Goal: Transaction & Acquisition: Purchase product/service

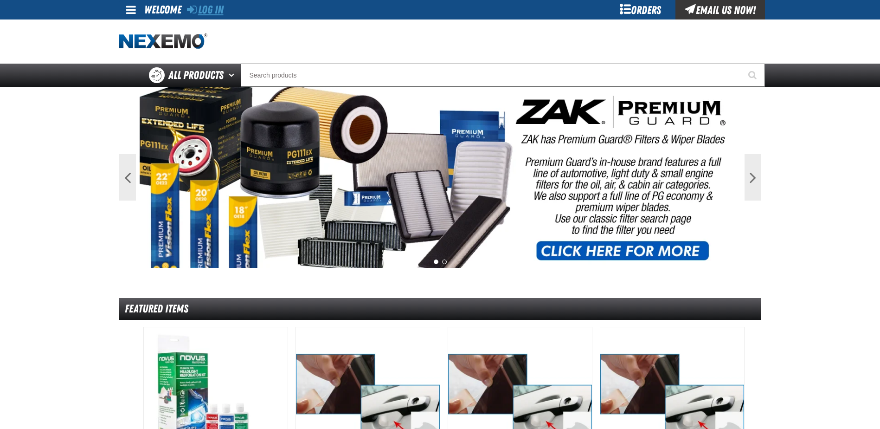
click at [209, 9] on link "Log In" at bounding box center [205, 9] width 37 height 13
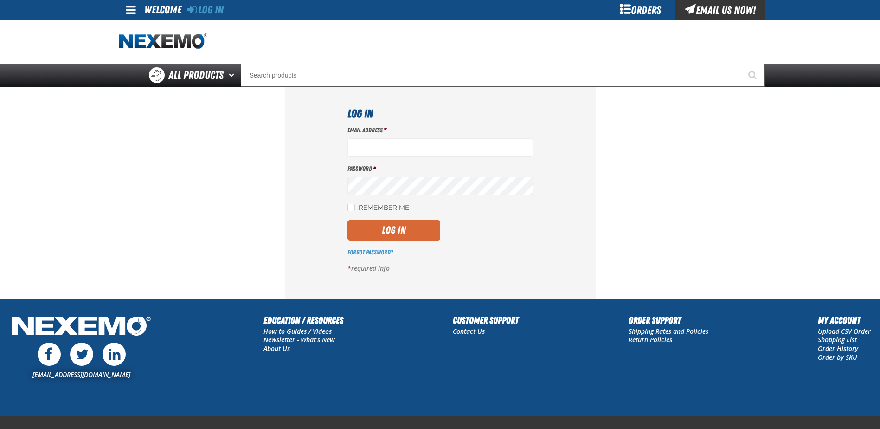
type input "[EMAIL_ADDRESS][DOMAIN_NAME]"
click at [399, 224] on button "Log In" at bounding box center [393, 230] width 93 height 20
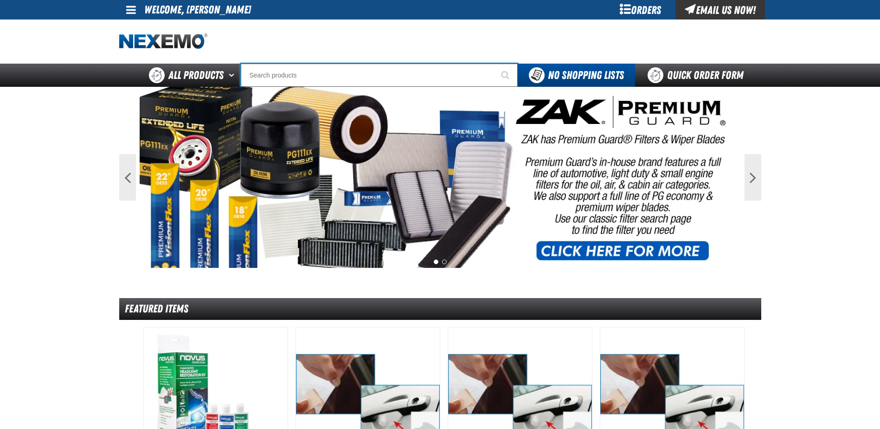
click at [351, 70] on input "Search" at bounding box center [379, 75] width 277 height 23
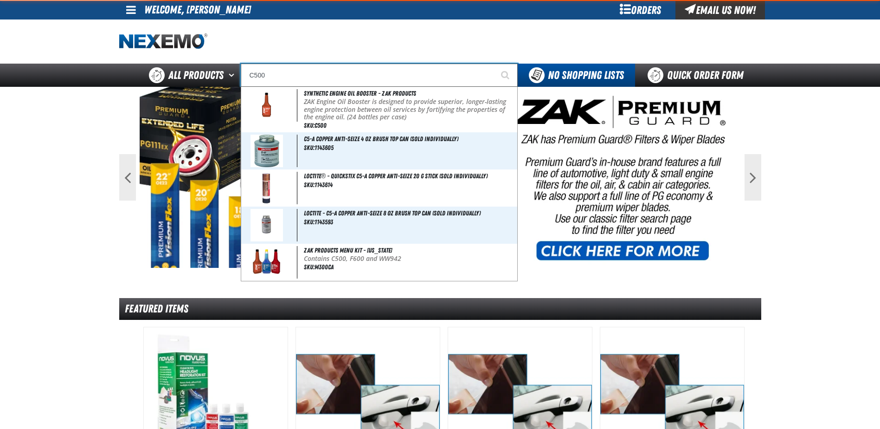
type input "C500"
click at [494, 64] on button "Start Searching" at bounding box center [505, 75] width 23 height 23
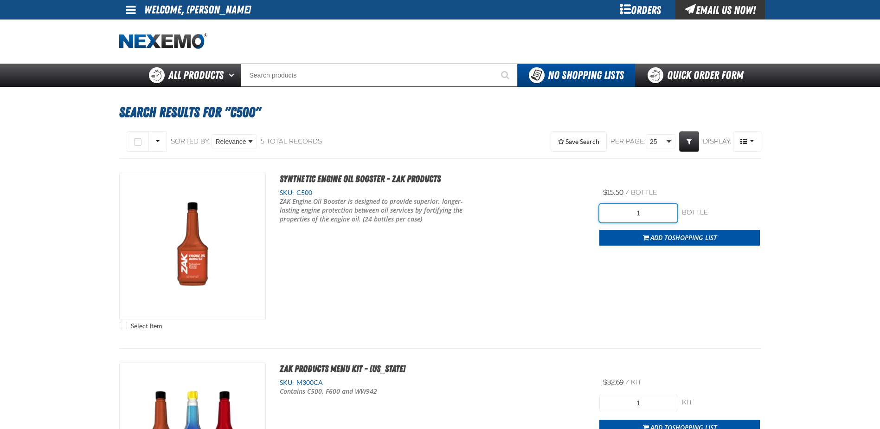
drag, startPoint x: 643, startPoint y: 212, endPoint x: 568, endPoint y: 201, distance: 75.5
click at [579, 206] on div "Select Item Synthetic Engine Oil Booster - ZAK Products SKU: C500 1" at bounding box center [440, 253] width 642 height 161
type input "480"
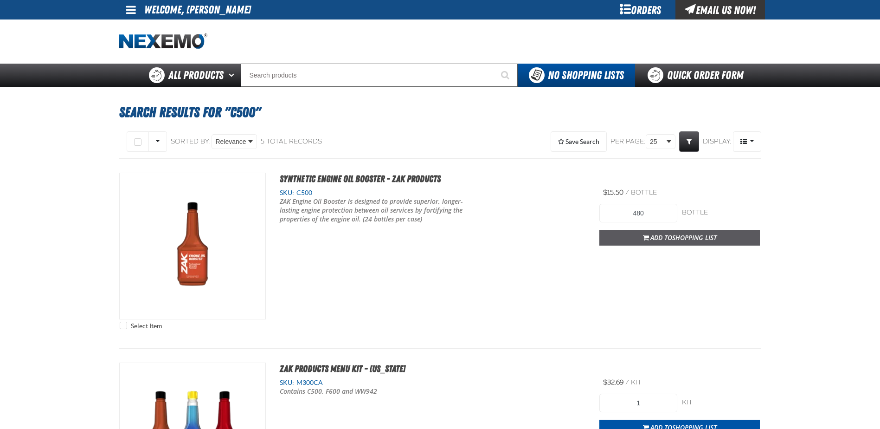
click at [604, 237] on button "Add to Shopping List" at bounding box center [679, 238] width 160 height 16
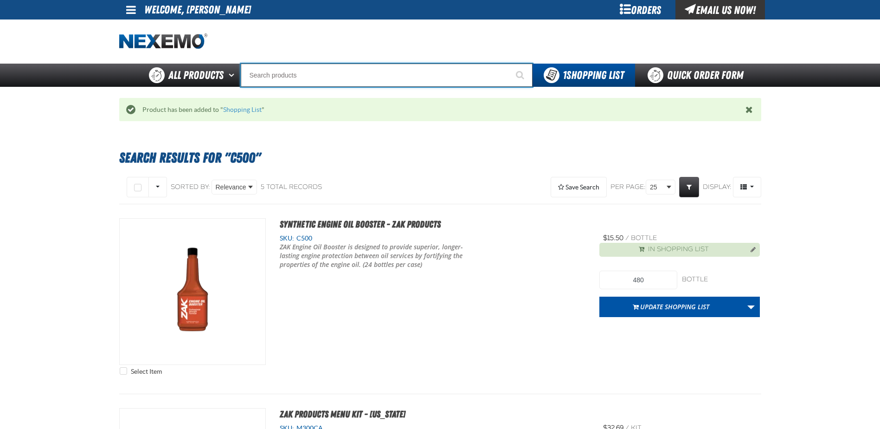
click at [351, 71] on input "Search" at bounding box center [387, 75] width 292 height 23
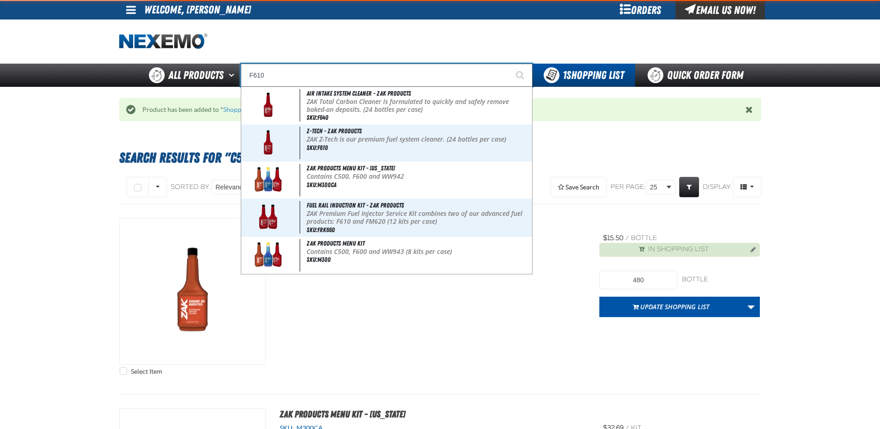
type input "F610"
click at [509, 64] on button "Start Searching" at bounding box center [520, 75] width 23 height 23
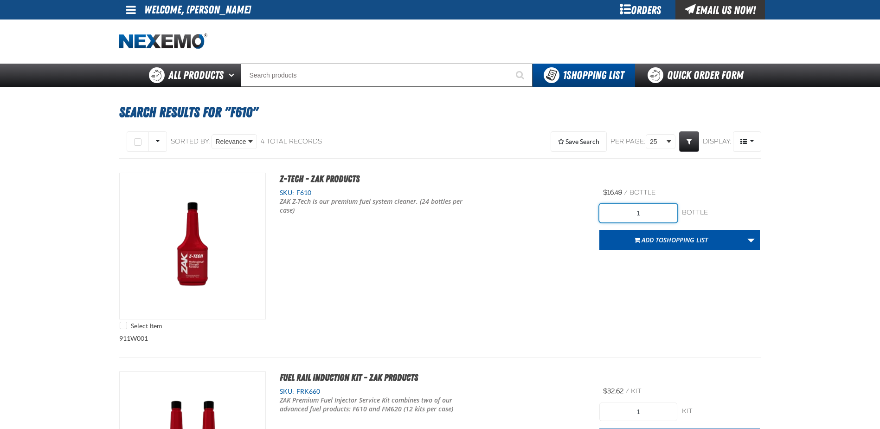
drag, startPoint x: 662, startPoint y: 213, endPoint x: 595, endPoint y: 211, distance: 67.3
click at [595, 211] on div "Select Item Z-Tech - ZAK Products SKU: F610 ZAK Z-Tech is our premium fuel syst…" at bounding box center [440, 253] width 642 height 161
type input "456"
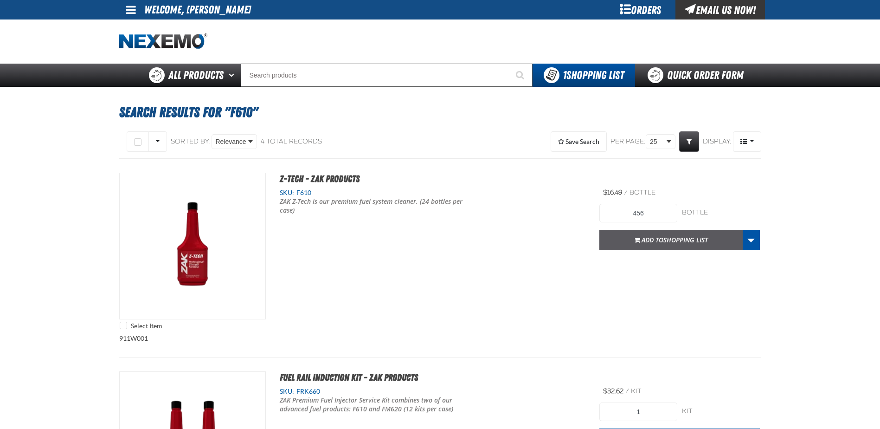
click at [638, 241] on span "button" at bounding box center [637, 241] width 6 height 2
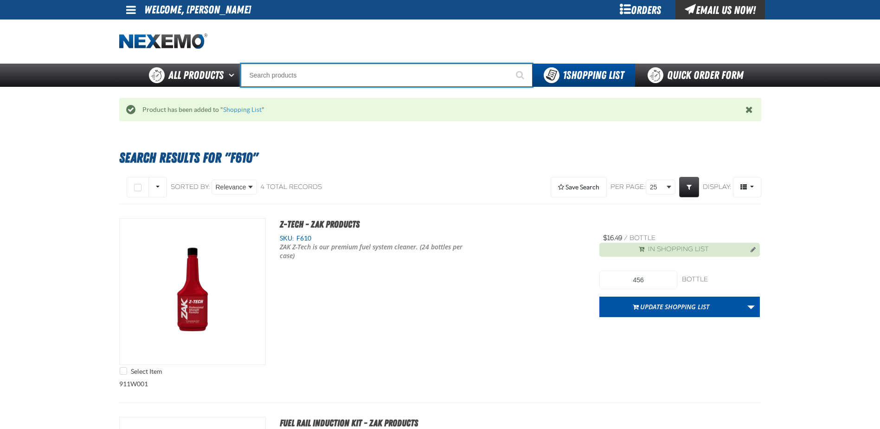
click at [288, 80] on input "Search" at bounding box center [387, 75] width 292 height 23
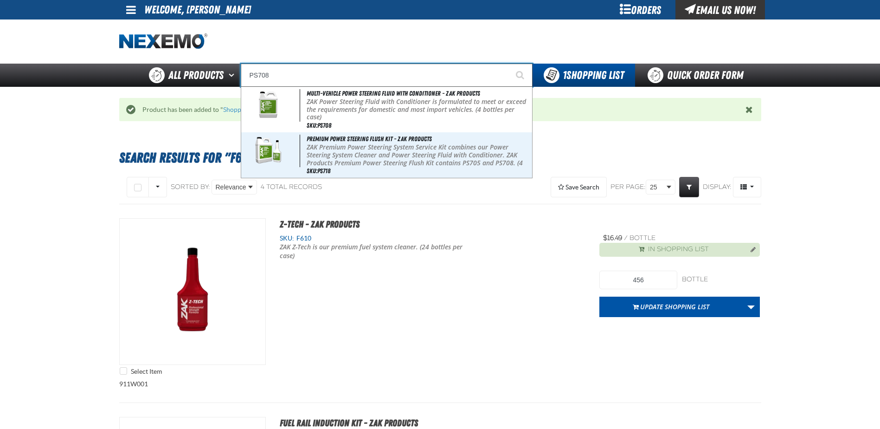
type input "PS708"
click at [509, 64] on button "Start Searching" at bounding box center [520, 75] width 23 height 23
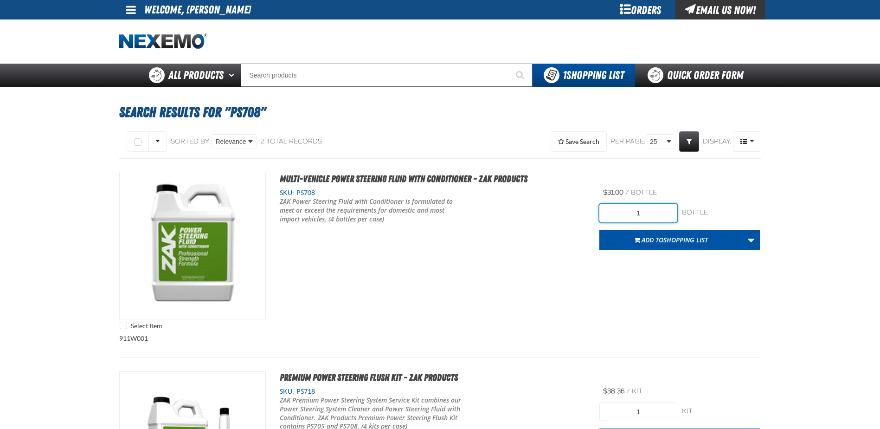
drag, startPoint x: 594, startPoint y: 211, endPoint x: 568, endPoint y: 211, distance: 25.5
click at [568, 211] on div "Select Item Multi-Vehicle Power Steering Fluid with Conditioner - ZAK Products …" at bounding box center [440, 253] width 642 height 161
type input "20"
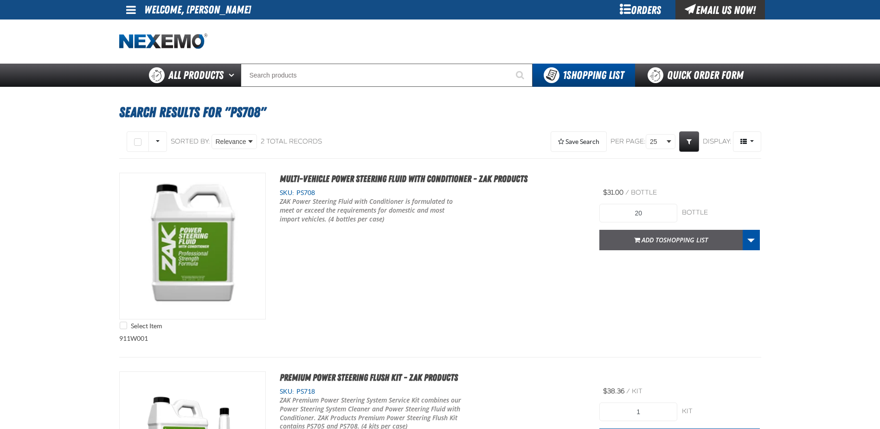
click at [647, 239] on span "Add to Shopping List" at bounding box center [674, 239] width 66 height 9
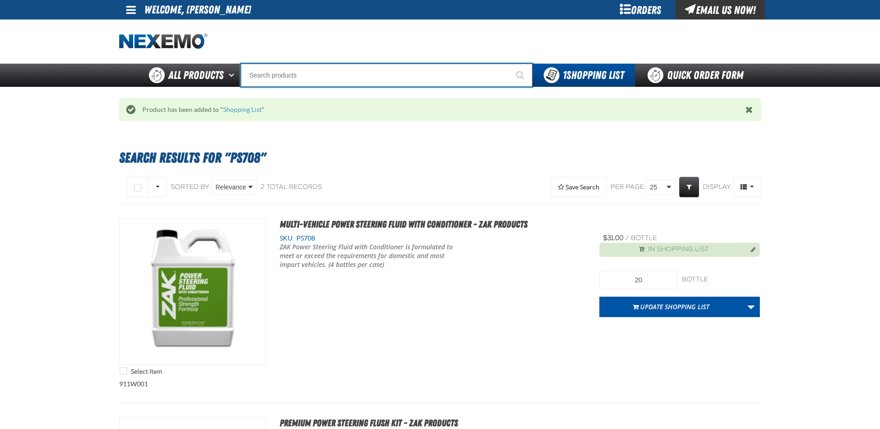
click at [281, 72] on input "Search" at bounding box center [387, 75] width 292 height 23
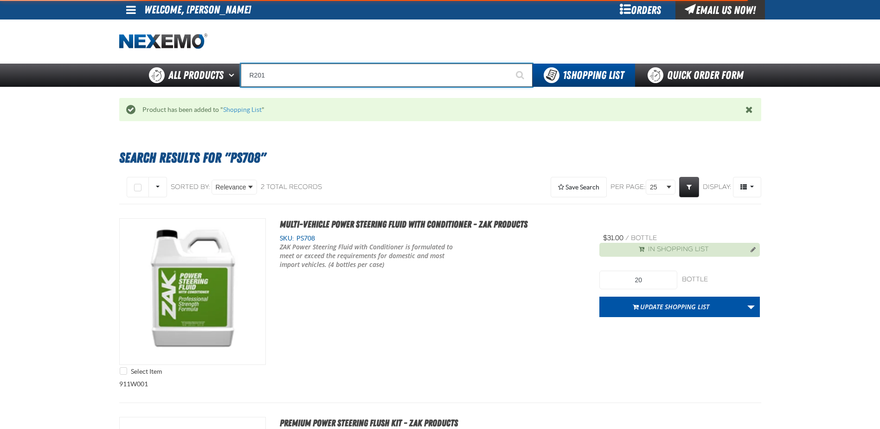
type input "R201"
click at [509, 64] on button "Start Searching" at bounding box center [520, 75] width 23 height 23
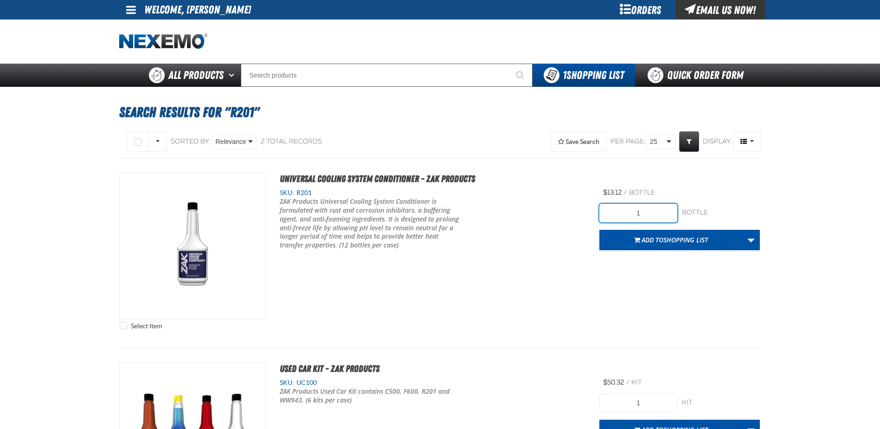
click at [655, 214] on input "1" at bounding box center [638, 213] width 78 height 19
type input "12"
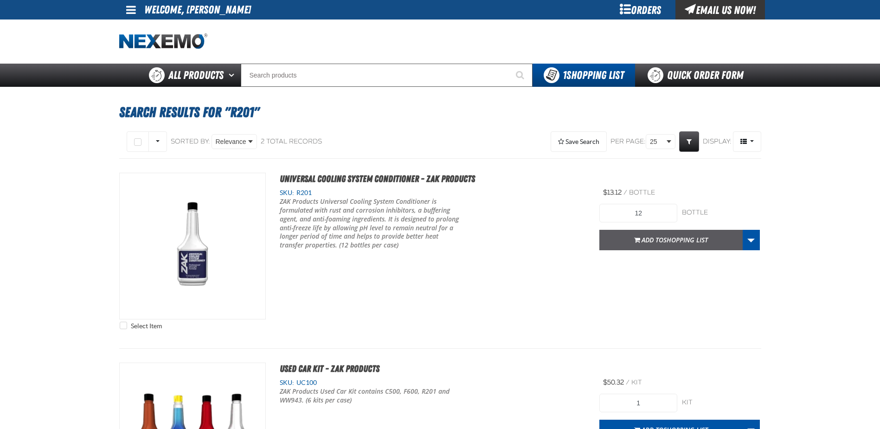
click at [662, 240] on span "Add to Shopping List" at bounding box center [674, 239] width 66 height 9
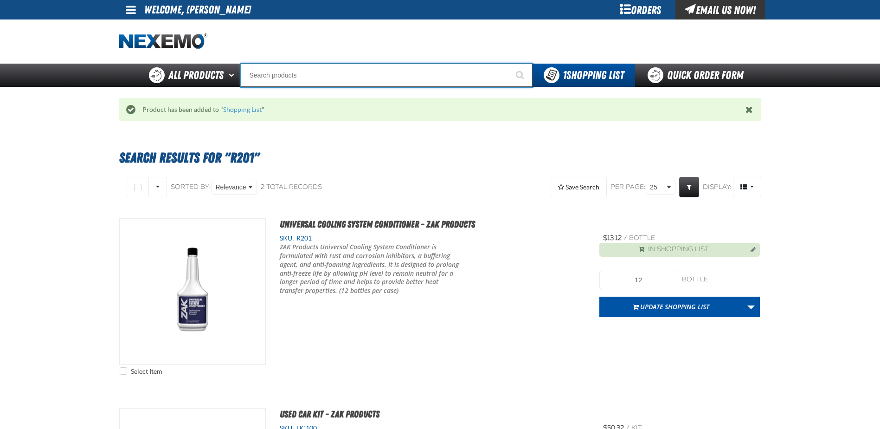
click at [290, 82] on input "Search" at bounding box center [387, 75] width 292 height 23
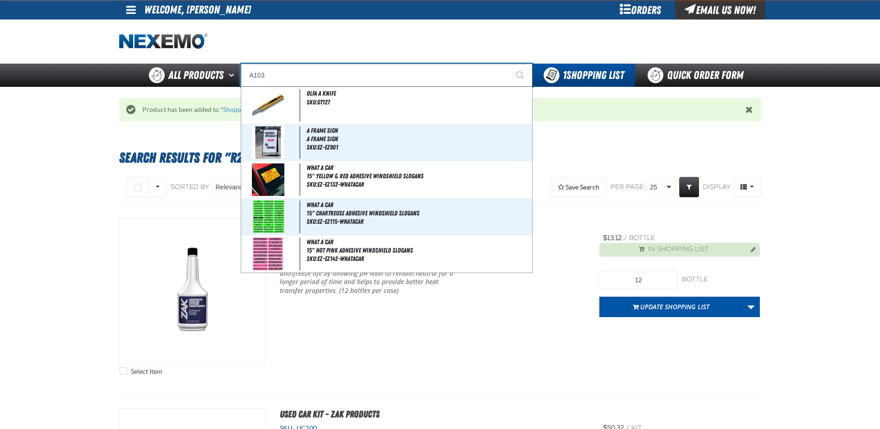
type input "A103"
click at [509, 64] on button "Start Searching" at bounding box center [520, 75] width 23 height 23
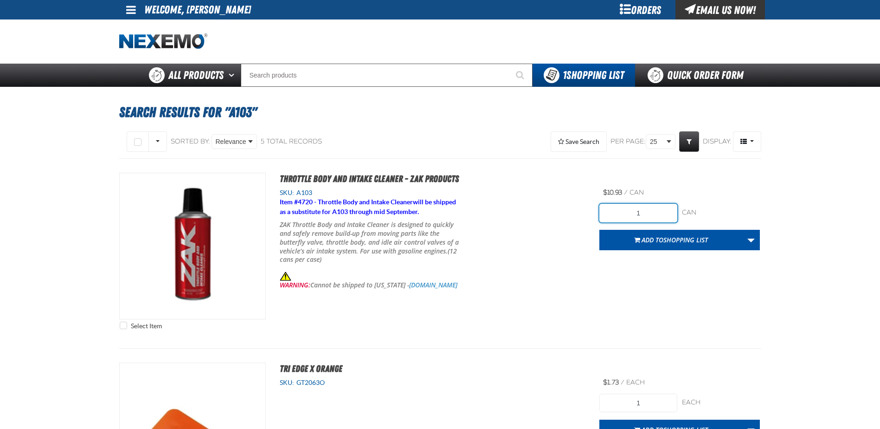
drag, startPoint x: 626, startPoint y: 209, endPoint x: 568, endPoint y: 201, distance: 58.5
click at [569, 201] on div "Select Item Throttle Body and Intake Cleaner - ZAK Products SKU: A103 Item # 47…" at bounding box center [440, 253] width 642 height 161
type input "24"
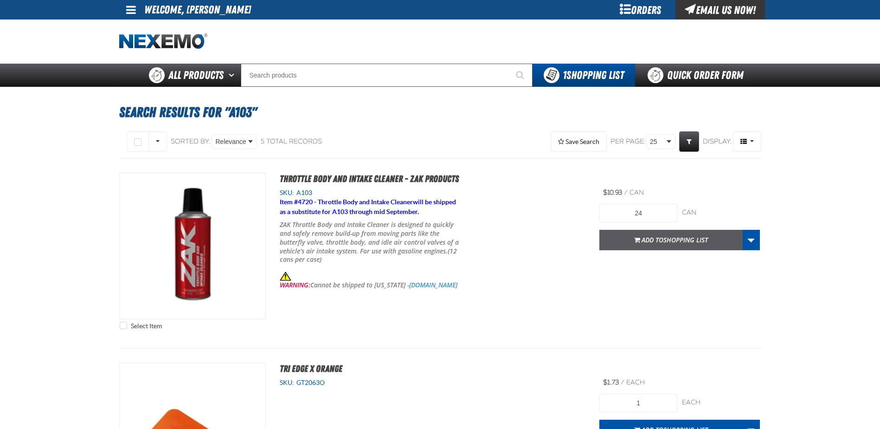
click at [635, 240] on span "button" at bounding box center [637, 241] width 6 height 2
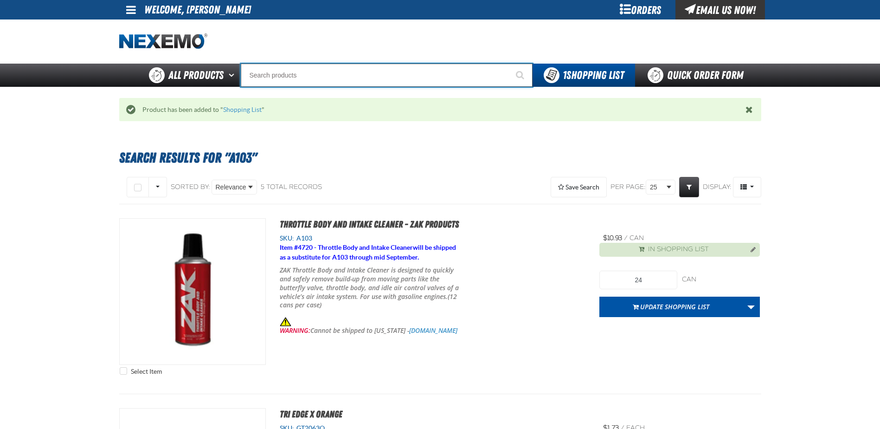
click at [270, 74] on input "Search" at bounding box center [387, 75] width 292 height 23
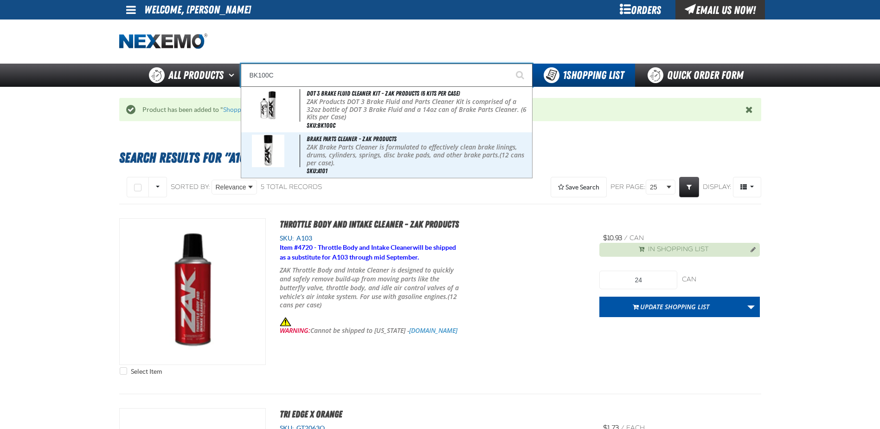
type input "BK100C"
click at [509, 64] on button "Start Searching" at bounding box center [520, 75] width 23 height 23
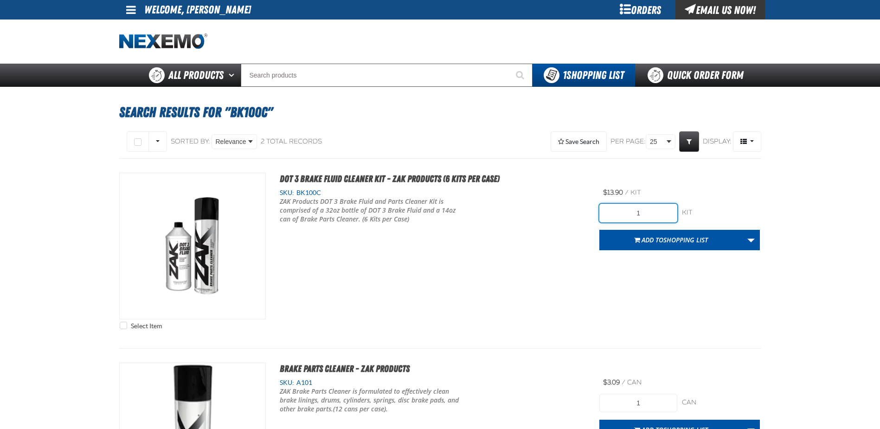
drag, startPoint x: 643, startPoint y: 215, endPoint x: 542, endPoint y: 193, distance: 103.4
click at [582, 216] on div "Select Item DOT 3 Brake Fluid Cleaner Kit - ZAK Products (6 Kits per Case) SKU:…" at bounding box center [440, 253] width 642 height 161
type input "60"
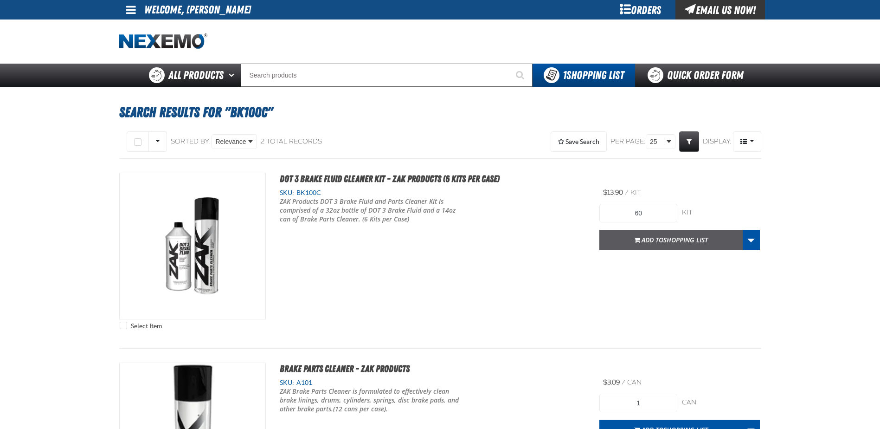
click at [672, 238] on span "Shopping List" at bounding box center [685, 239] width 45 height 9
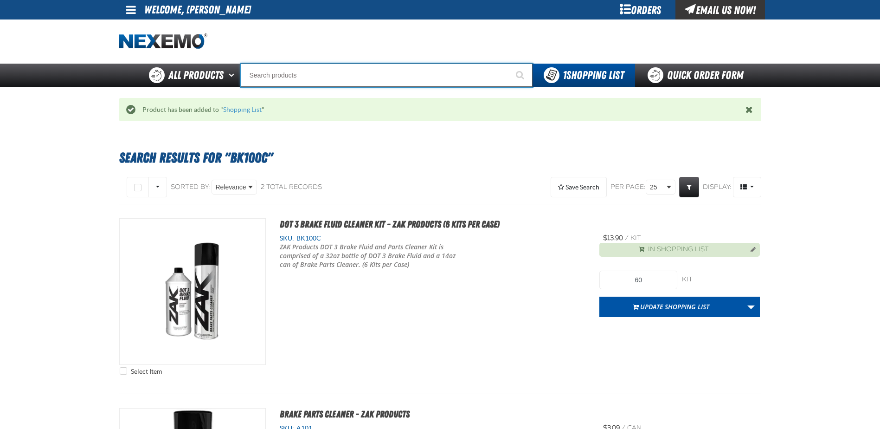
click at [304, 83] on input "Search" at bounding box center [387, 75] width 292 height 23
type input "UC"
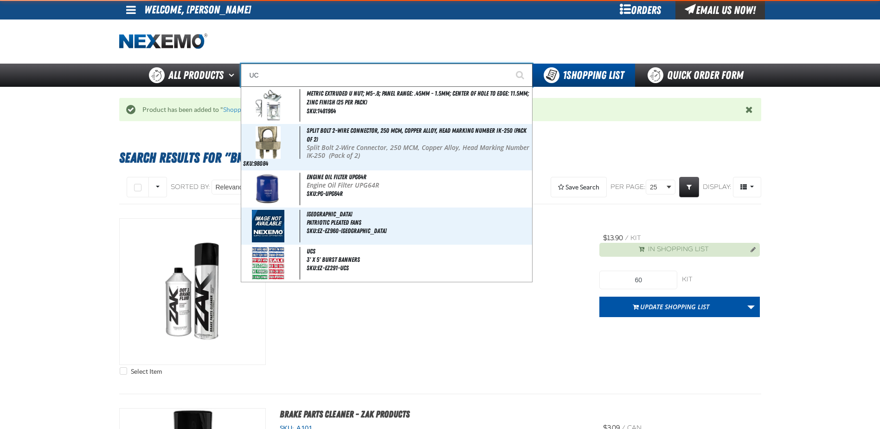
type input "UC RED"
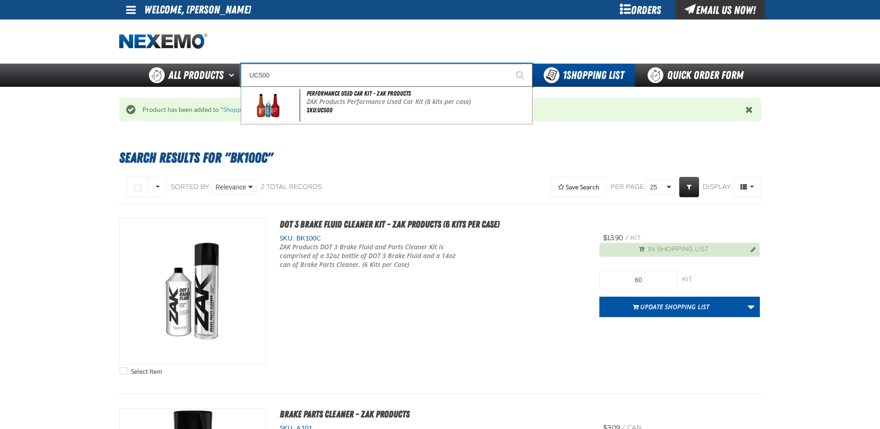
type input "UC500"
click at [509, 64] on button "Start Searching" at bounding box center [520, 75] width 23 height 23
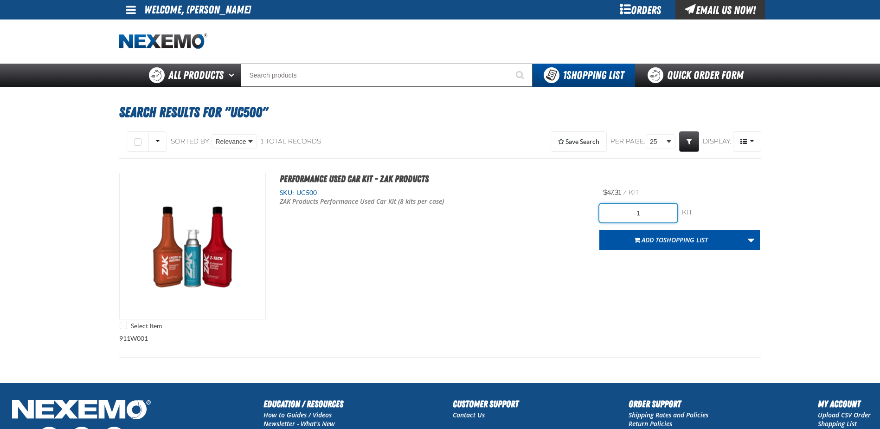
drag, startPoint x: 654, startPoint y: 218, endPoint x: 560, endPoint y: 216, distance: 94.2
click at [560, 216] on div "Select Item Performance Used Car Kit - ZAK Products SKU: UC500 ZAK Products Per…" at bounding box center [440, 253] width 642 height 161
type input "80"
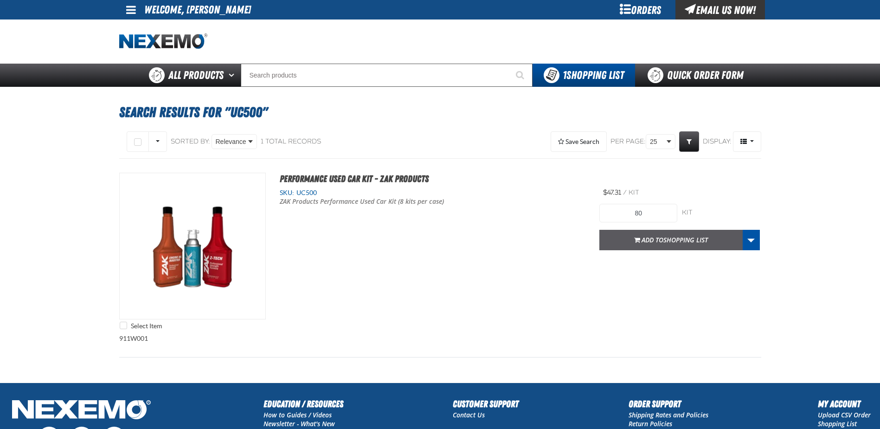
click at [685, 242] on span "Shopping List" at bounding box center [685, 239] width 45 height 9
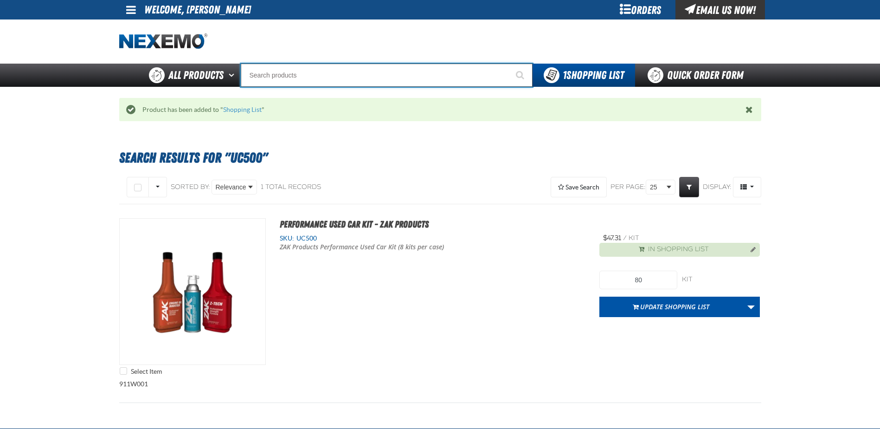
click at [298, 70] on input "Search" at bounding box center [387, 75] width 292 height 23
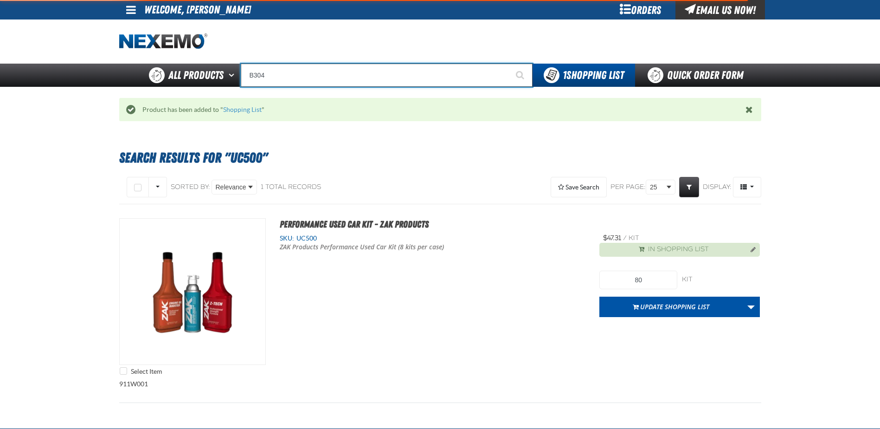
type input "B304"
click at [509, 64] on button "Start Searching" at bounding box center [520, 75] width 23 height 23
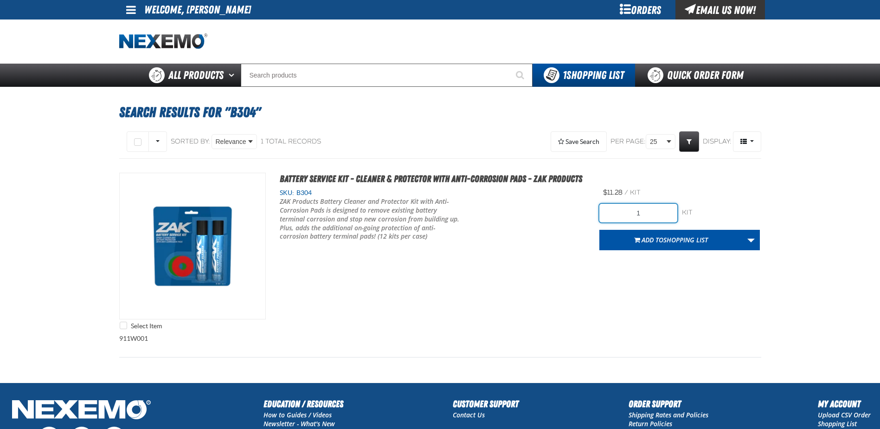
drag, startPoint x: 652, startPoint y: 207, endPoint x: 578, endPoint y: 207, distance: 73.7
click at [588, 212] on div "Select Item Battery Service Kit - Cleaner & Protector with Anti-Corrosion Pads …" at bounding box center [440, 253] width 642 height 161
type input "48"
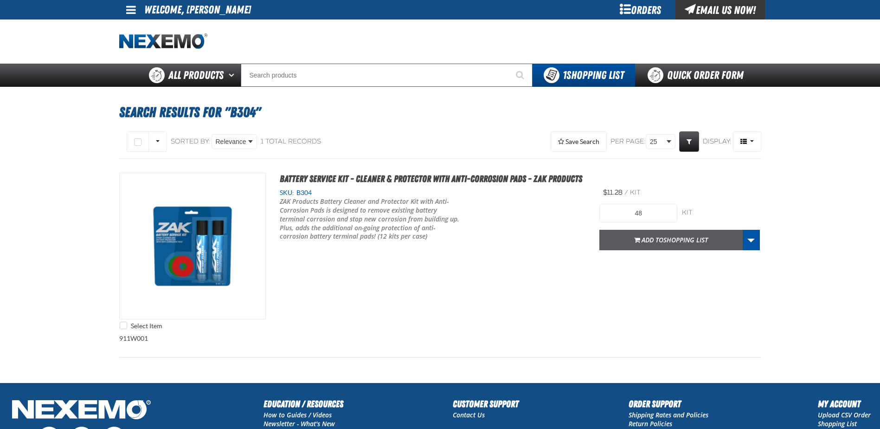
click at [695, 245] on button "Add to Shopping List" at bounding box center [670, 240] width 143 height 20
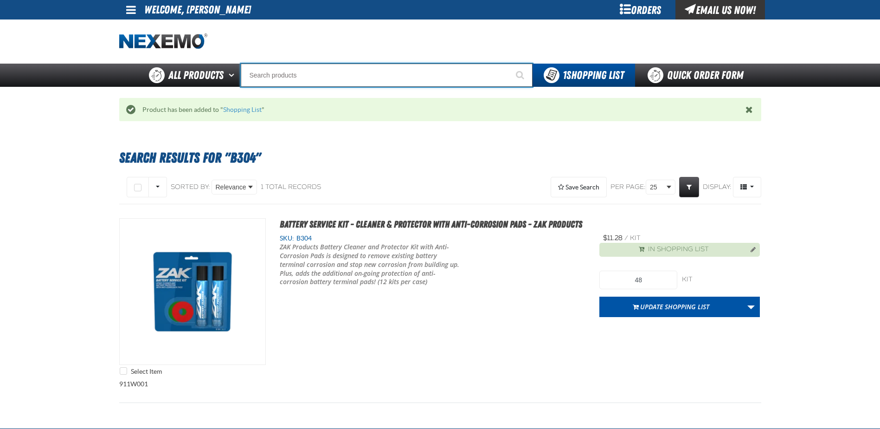
click at [339, 75] on input "Search" at bounding box center [387, 75] width 292 height 23
type input "AC"
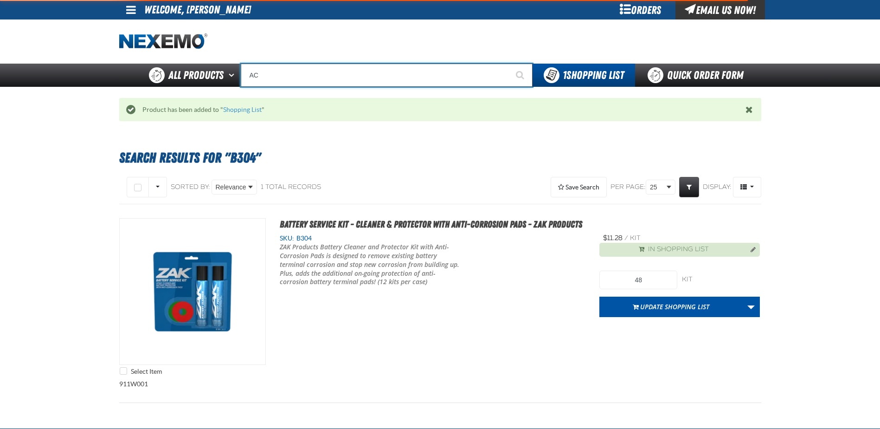
type input "AC Power Booster - ZAK Products"
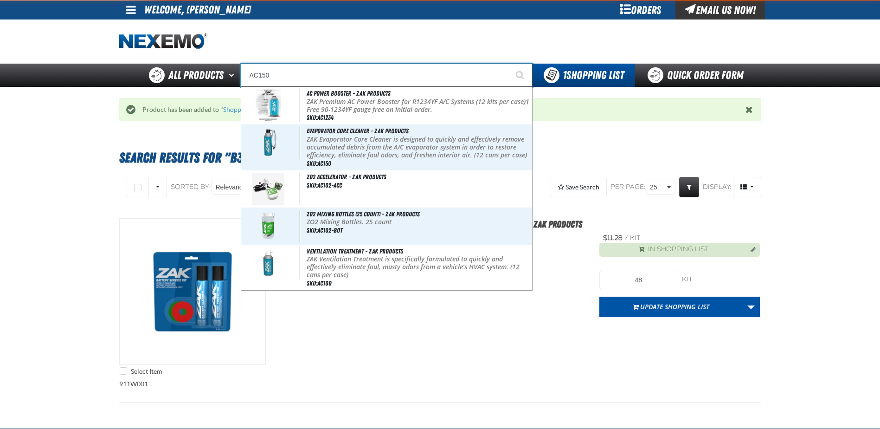
type input "AC150"
click at [509, 64] on button "Start Searching" at bounding box center [520, 75] width 23 height 23
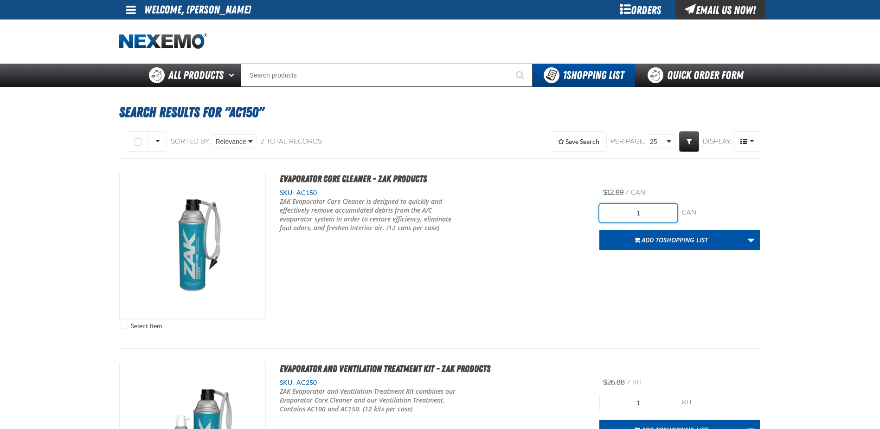
drag, startPoint x: 659, startPoint y: 212, endPoint x: 557, endPoint y: 211, distance: 102.1
click at [559, 212] on div "Select Item Evaporator Core Cleaner - ZAK Products SKU: AC150" at bounding box center [440, 253] width 642 height 161
type input "48"
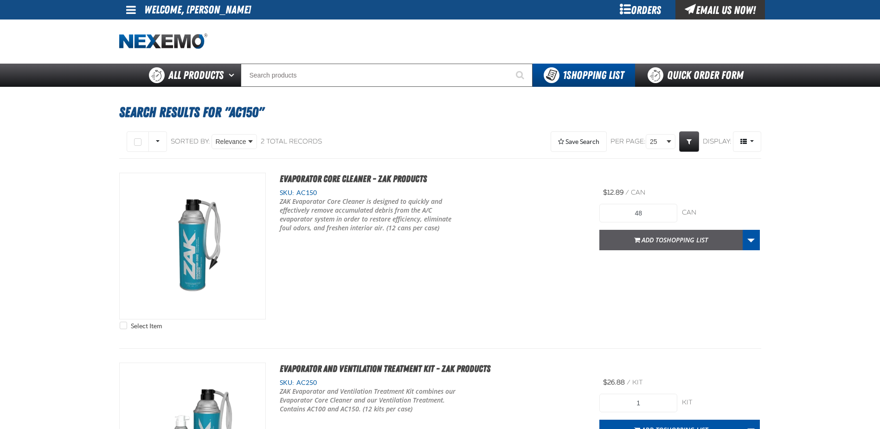
click at [626, 237] on button "Add to Shopping List" at bounding box center [670, 240] width 143 height 20
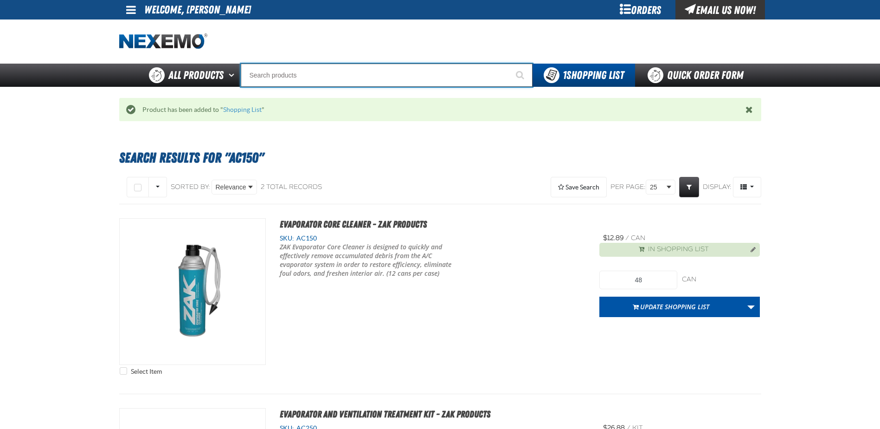
click at [362, 64] on input "Search" at bounding box center [387, 75] width 292 height 23
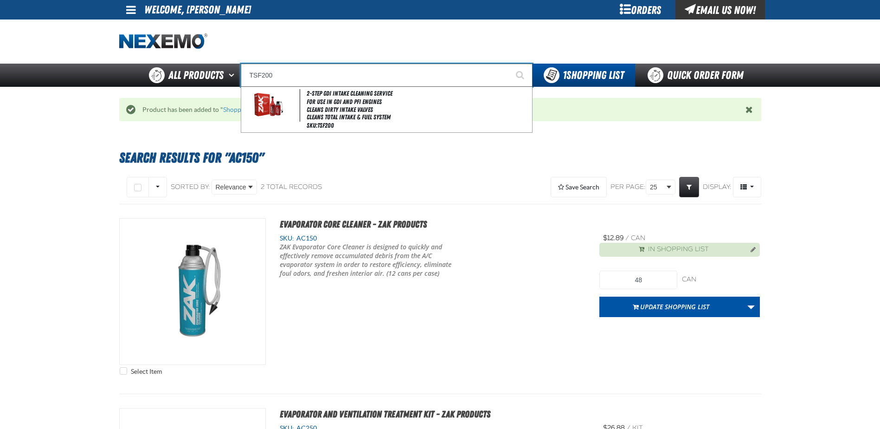
type input "TSF200"
click at [509, 64] on button "Start Searching" at bounding box center [520, 75] width 23 height 23
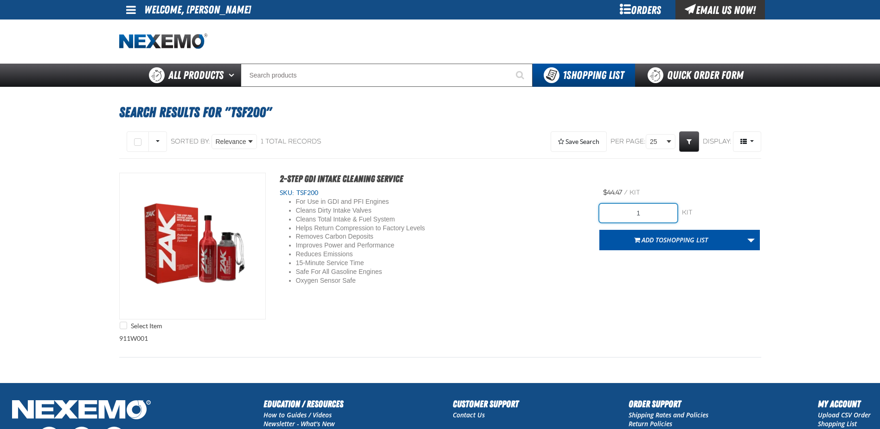
drag, startPoint x: 537, startPoint y: 227, endPoint x: 479, endPoint y: 205, distance: 62.3
click at [510, 228] on div "Select Item 2-Step GDI Intake Cleaning Service SKU: TSF200 For Use in GDI and P…" at bounding box center [440, 253] width 642 height 161
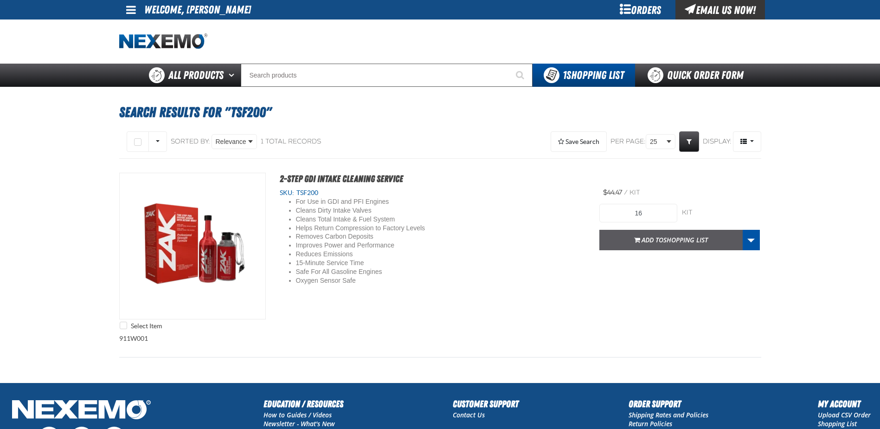
click at [664, 242] on span "Shopping List" at bounding box center [685, 239] width 45 height 9
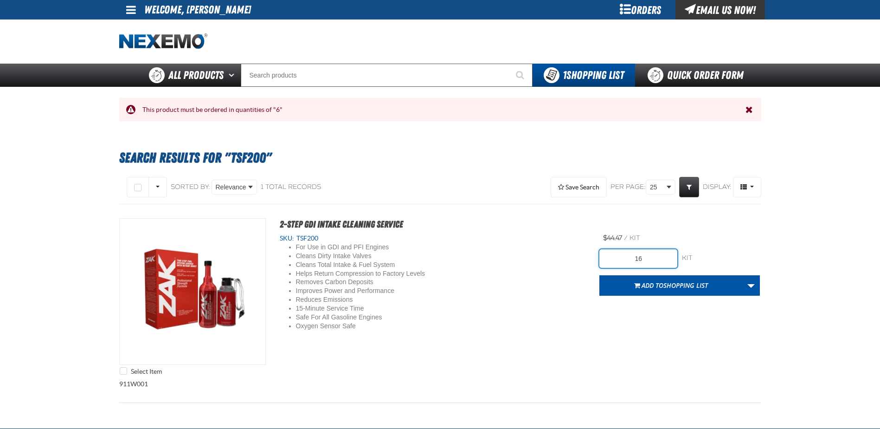
drag, startPoint x: 649, startPoint y: 262, endPoint x: 639, endPoint y: 261, distance: 9.8
click at [639, 261] on input "16" at bounding box center [638, 258] width 78 height 19
type input "12"
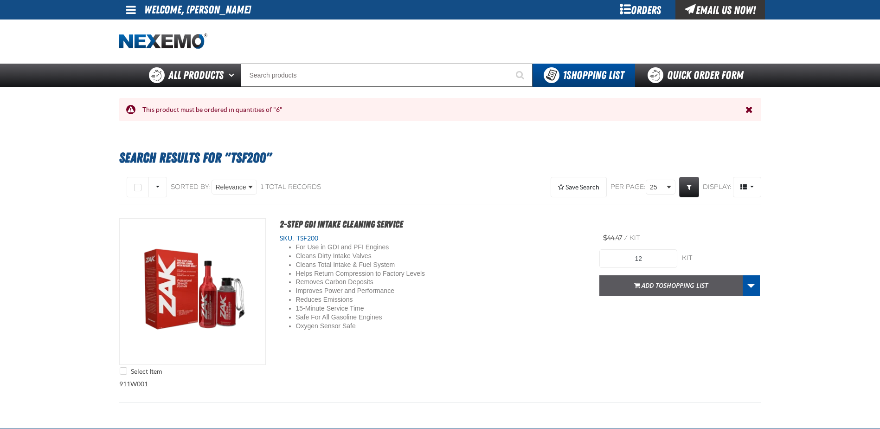
click at [652, 292] on button "Add to Shopping List" at bounding box center [670, 285] width 143 height 20
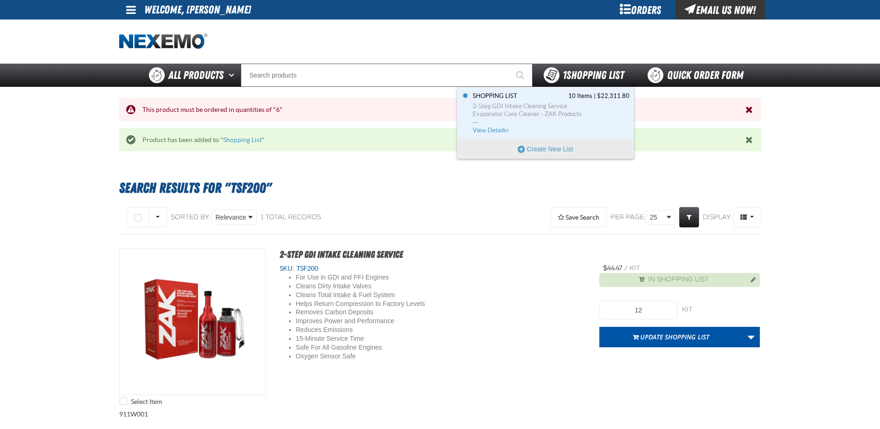
click at [583, 77] on span "1 Shopping List" at bounding box center [593, 75] width 61 height 13
click at [491, 136] on div "Set the Shopping List as Default Shopping List 10 Items | $22,311.80 2-Step GDI…" at bounding box center [545, 113] width 176 height 52
click at [494, 127] on span "View Details" at bounding box center [492, 130] width 38 height 7
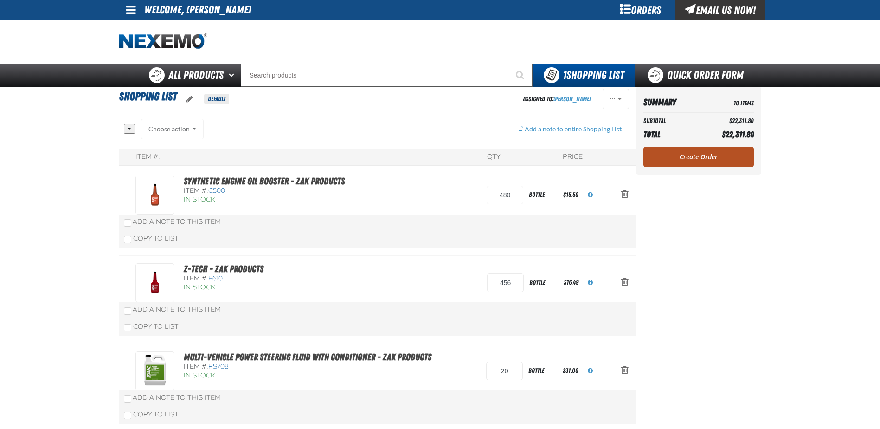
click at [684, 161] on link "Create Order" at bounding box center [698, 157] width 110 height 20
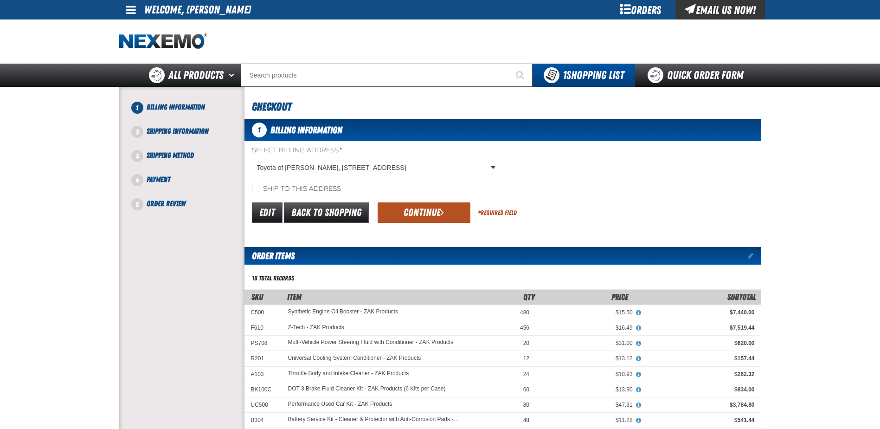
click at [431, 214] on button "Continue" at bounding box center [424, 212] width 93 height 20
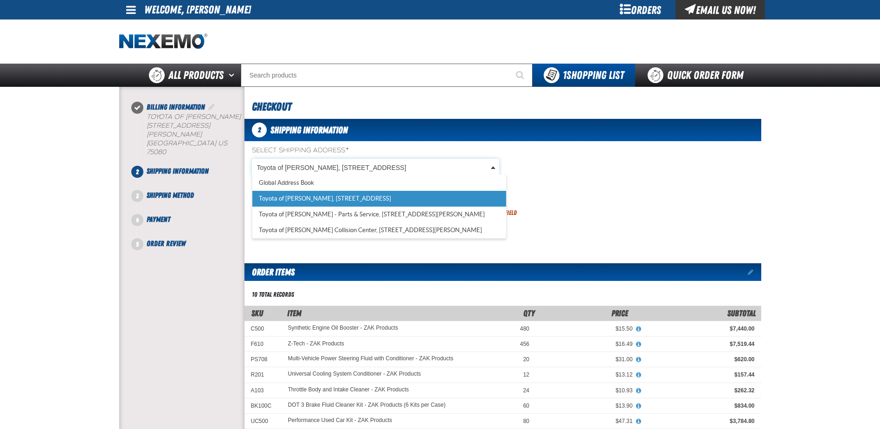
click at [439, 167] on body "Skip to Main Content Staging Site 5.1 Upgrade Site My Account My Account Suppor…" at bounding box center [440, 383] width 880 height 766
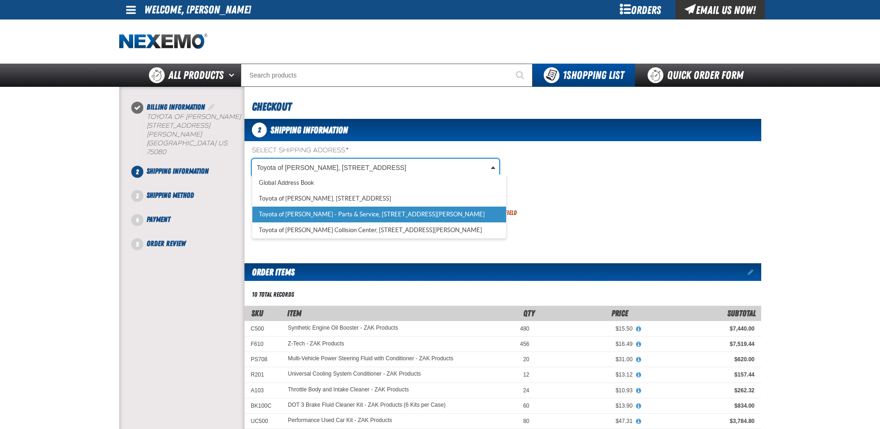
select select "a_374"
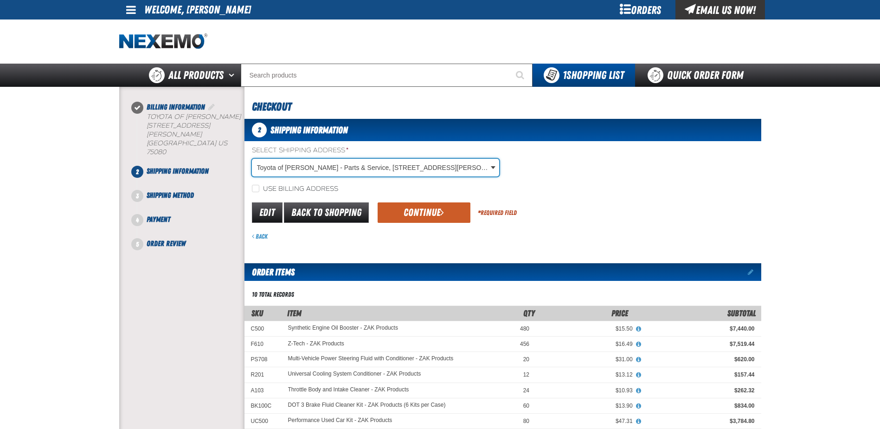
click at [425, 212] on button "Continue" at bounding box center [424, 212] width 93 height 20
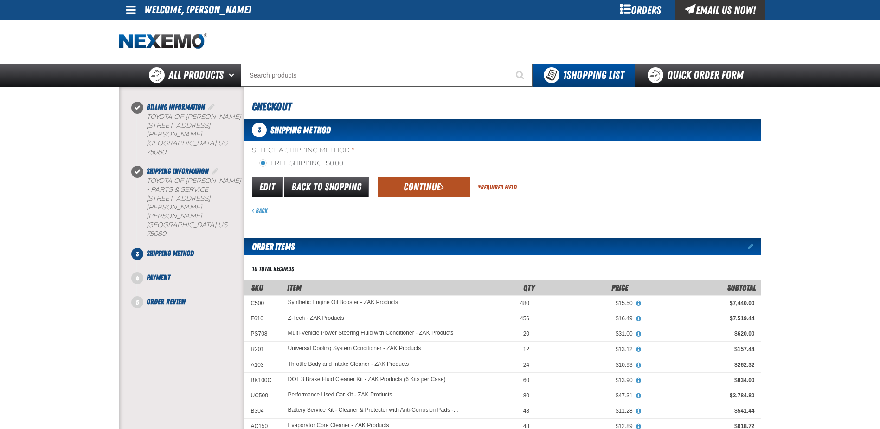
click at [427, 179] on button "Continue" at bounding box center [424, 187] width 93 height 20
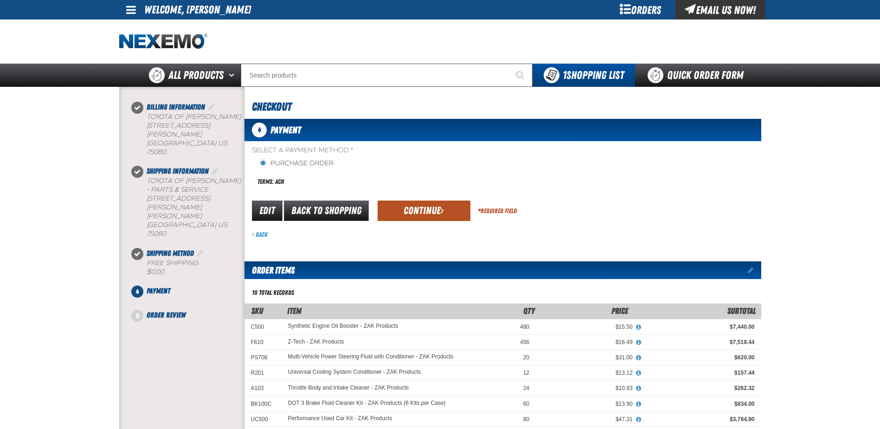
click at [425, 212] on button "Continue" at bounding box center [424, 210] width 93 height 20
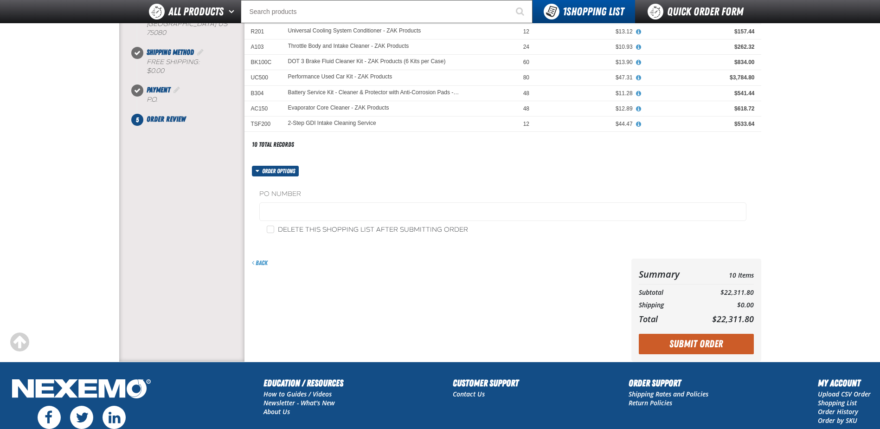
scroll to position [186, 0]
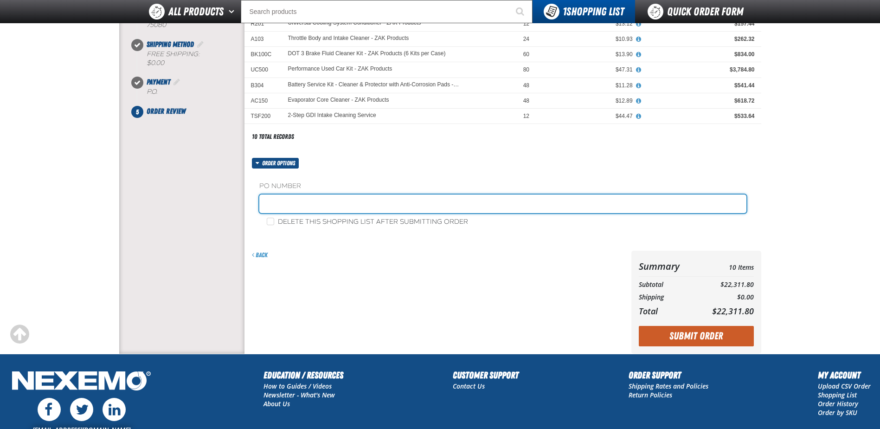
click at [298, 205] on input "text" at bounding box center [502, 203] width 487 height 19
type input "STK"
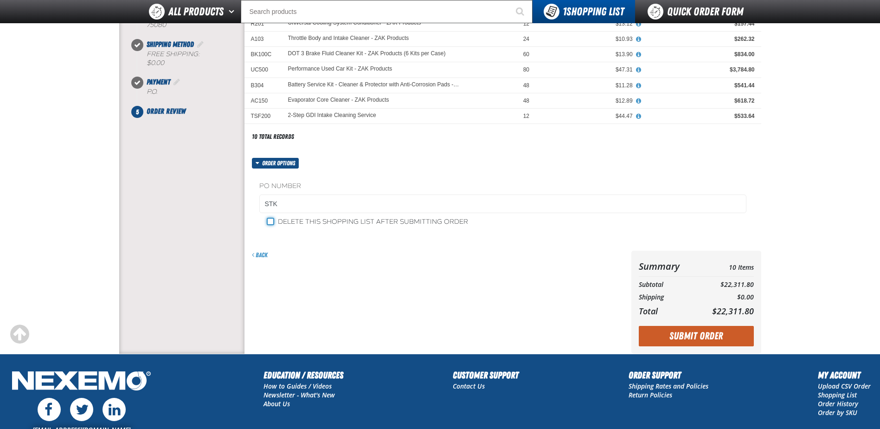
click at [270, 221] on input "Delete this shopping list after submitting order" at bounding box center [270, 221] width 7 height 7
checkbox input "true"
click at [698, 341] on button "Submit Order" at bounding box center [696, 336] width 115 height 20
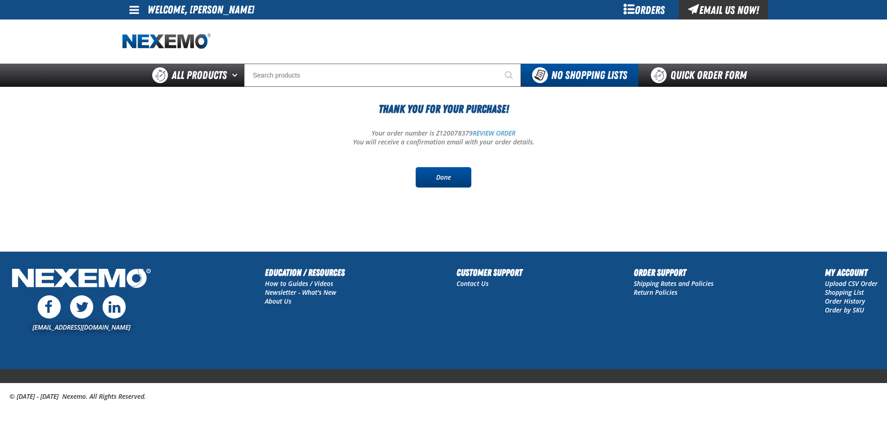
click at [454, 176] on link "Done" at bounding box center [444, 177] width 56 height 20
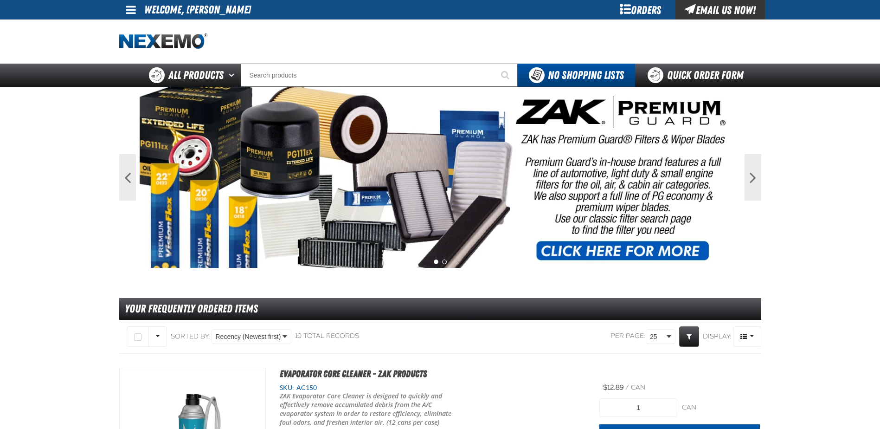
click at [133, 9] on span at bounding box center [131, 9] width 10 height 11
click at [138, 49] on link "Sign Out Sign Out" at bounding box center [139, 45] width 32 height 9
